Goal: Navigation & Orientation: Find specific page/section

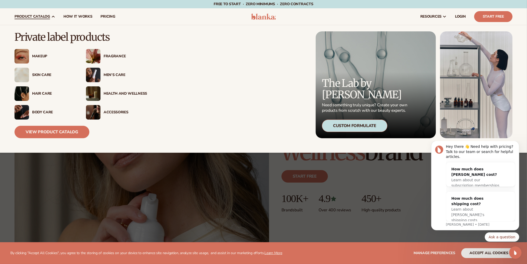
click at [36, 74] on div "Skin Care" at bounding box center [54, 75] width 44 height 4
